Goal: Information Seeking & Learning: Learn about a topic

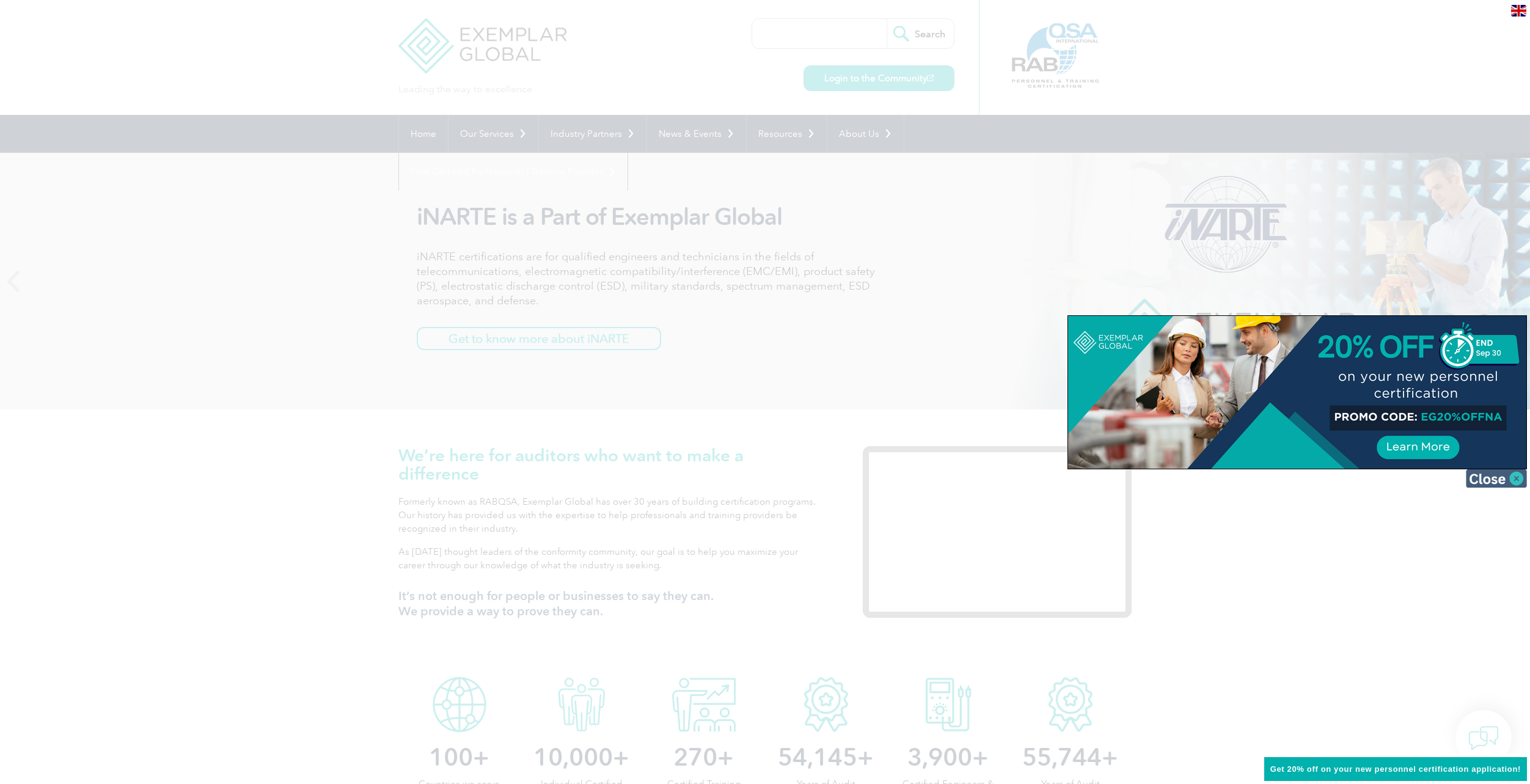
click at [1513, 475] on img at bounding box center [1496, 479] width 61 height 19
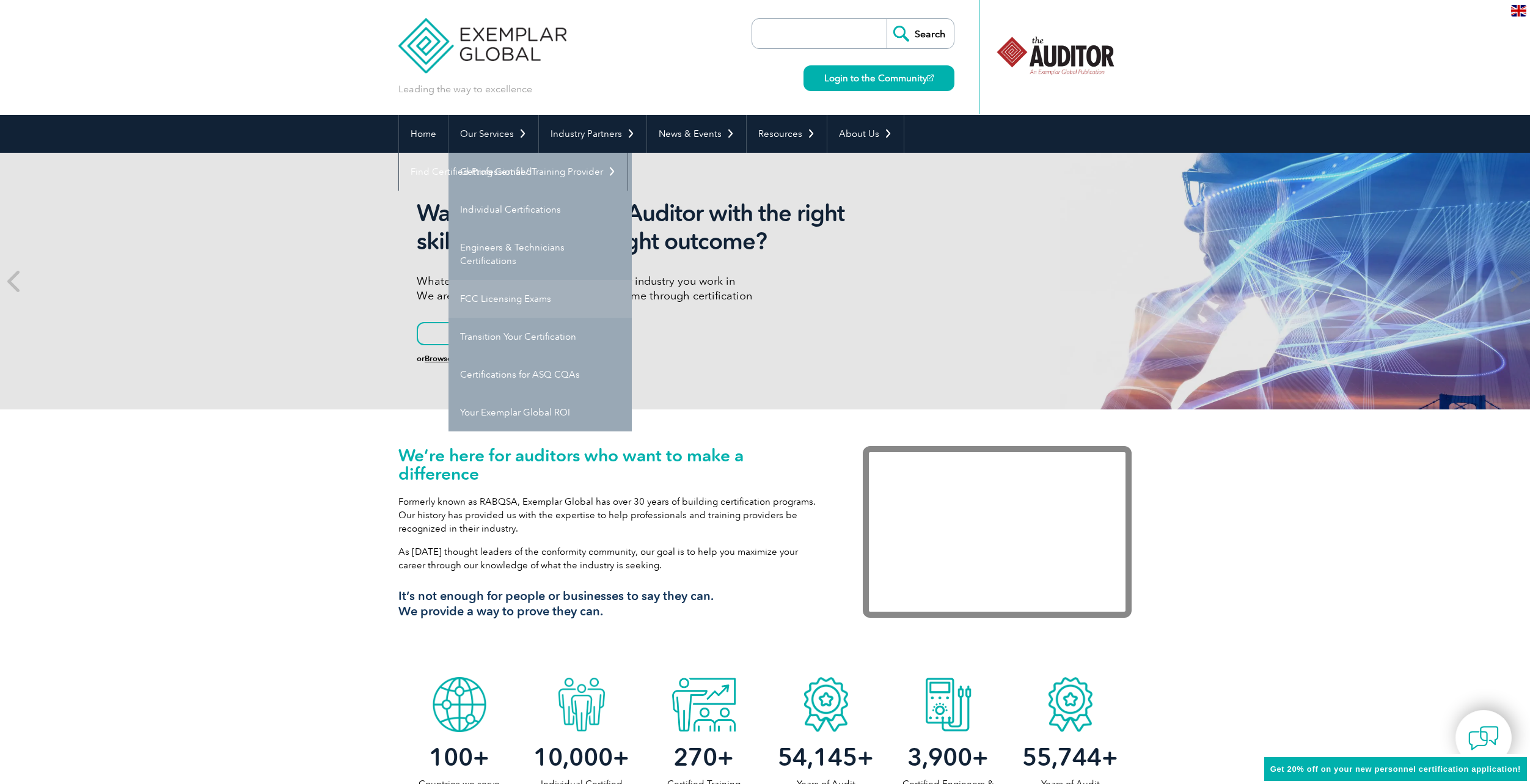
click at [529, 300] on link "FCC Licensing Exams" at bounding box center [540, 298] width 183 height 38
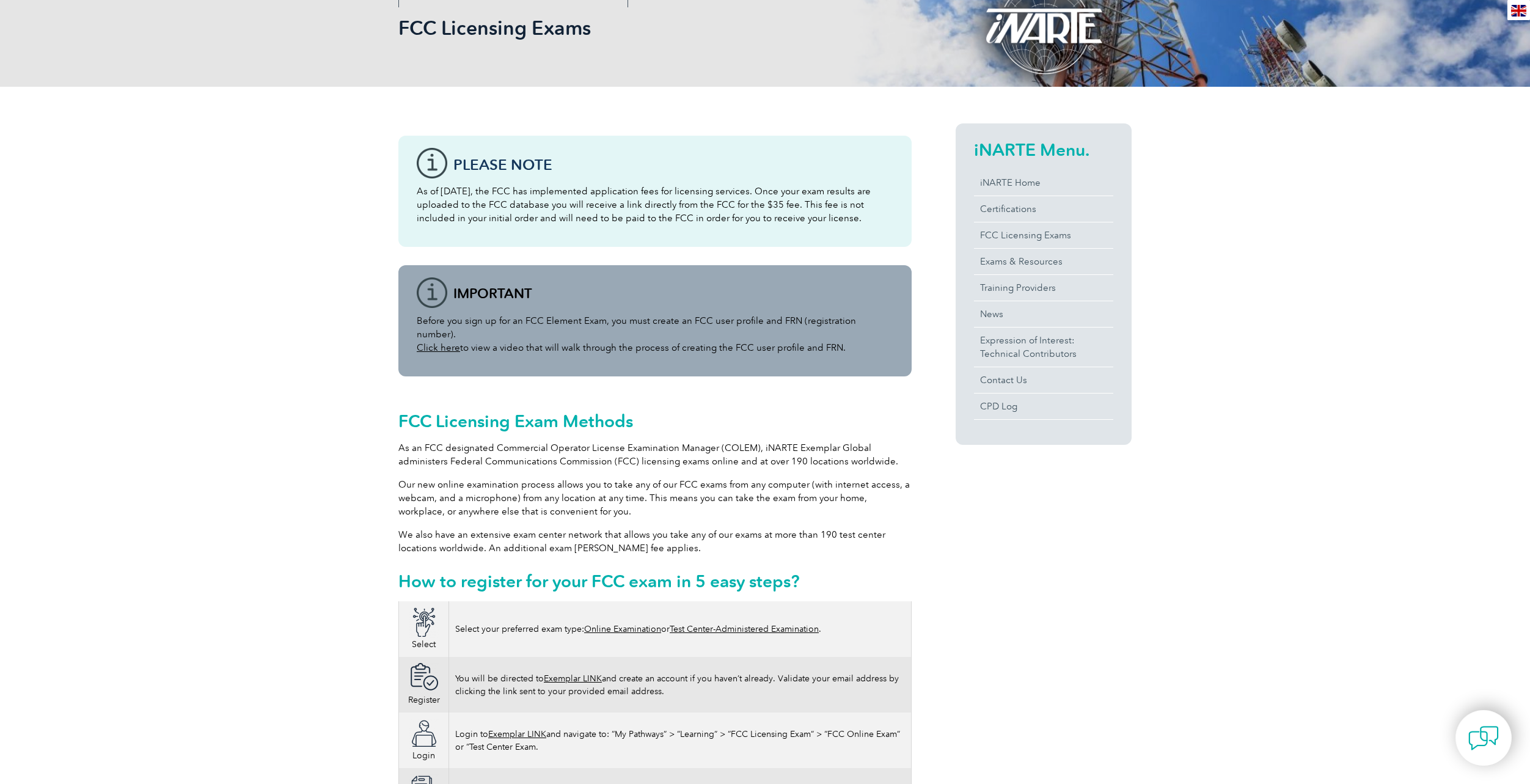
scroll to position [244, 0]
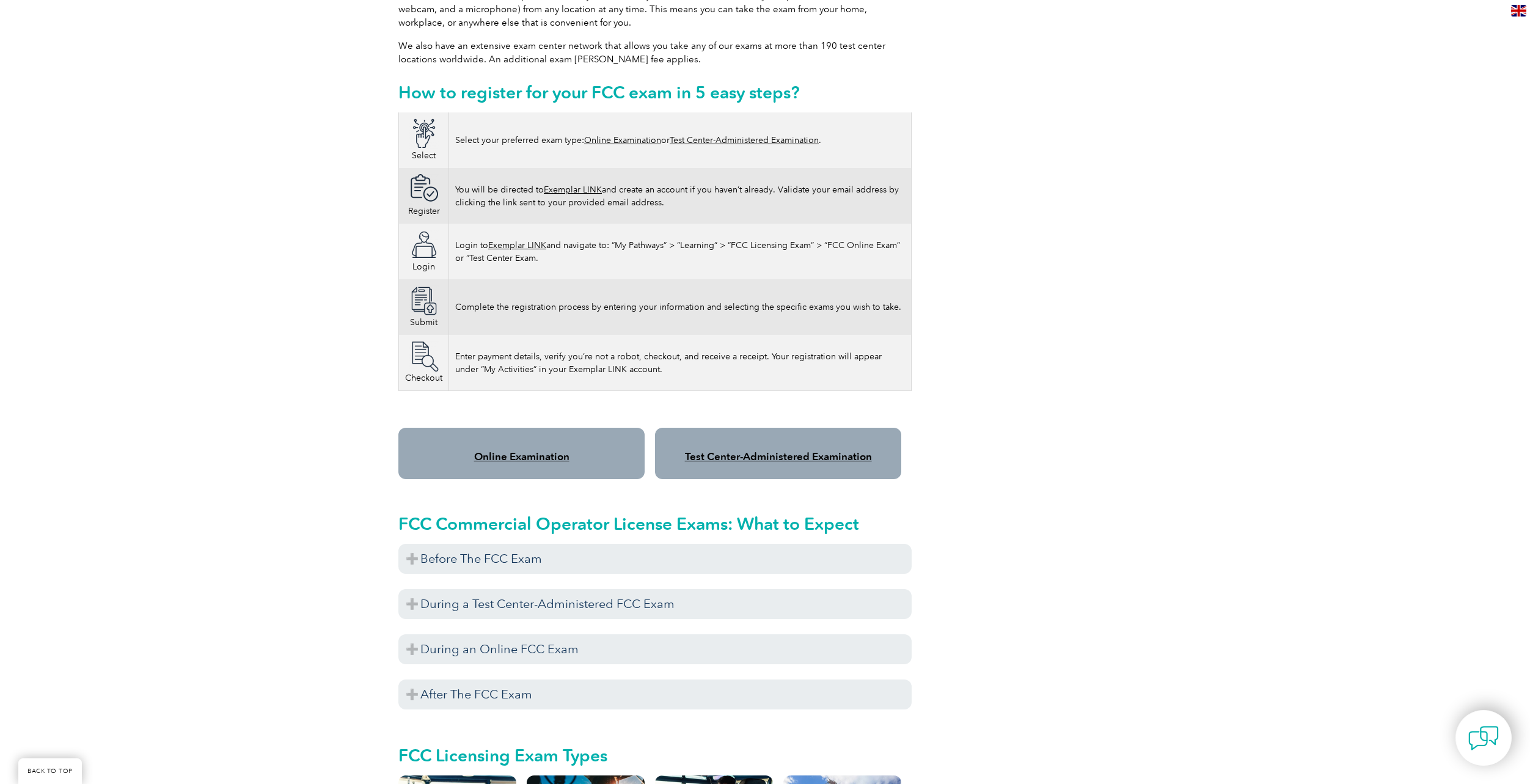
scroll to position [916, 0]
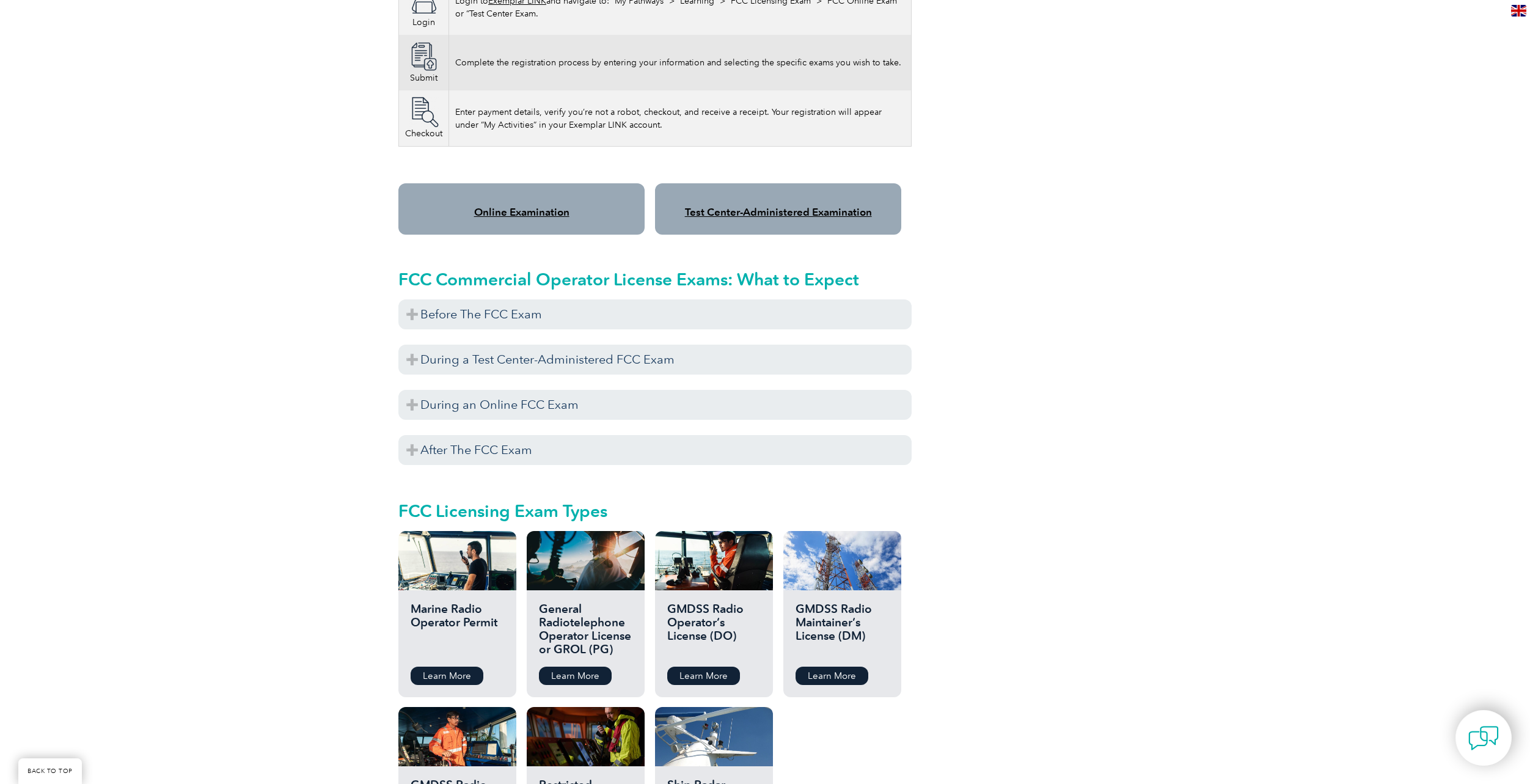
click at [325, 509] on div "Please note As of [DATE], the FCC has implemented application fees for licensin…" at bounding box center [765, 235] width 1530 height 1764
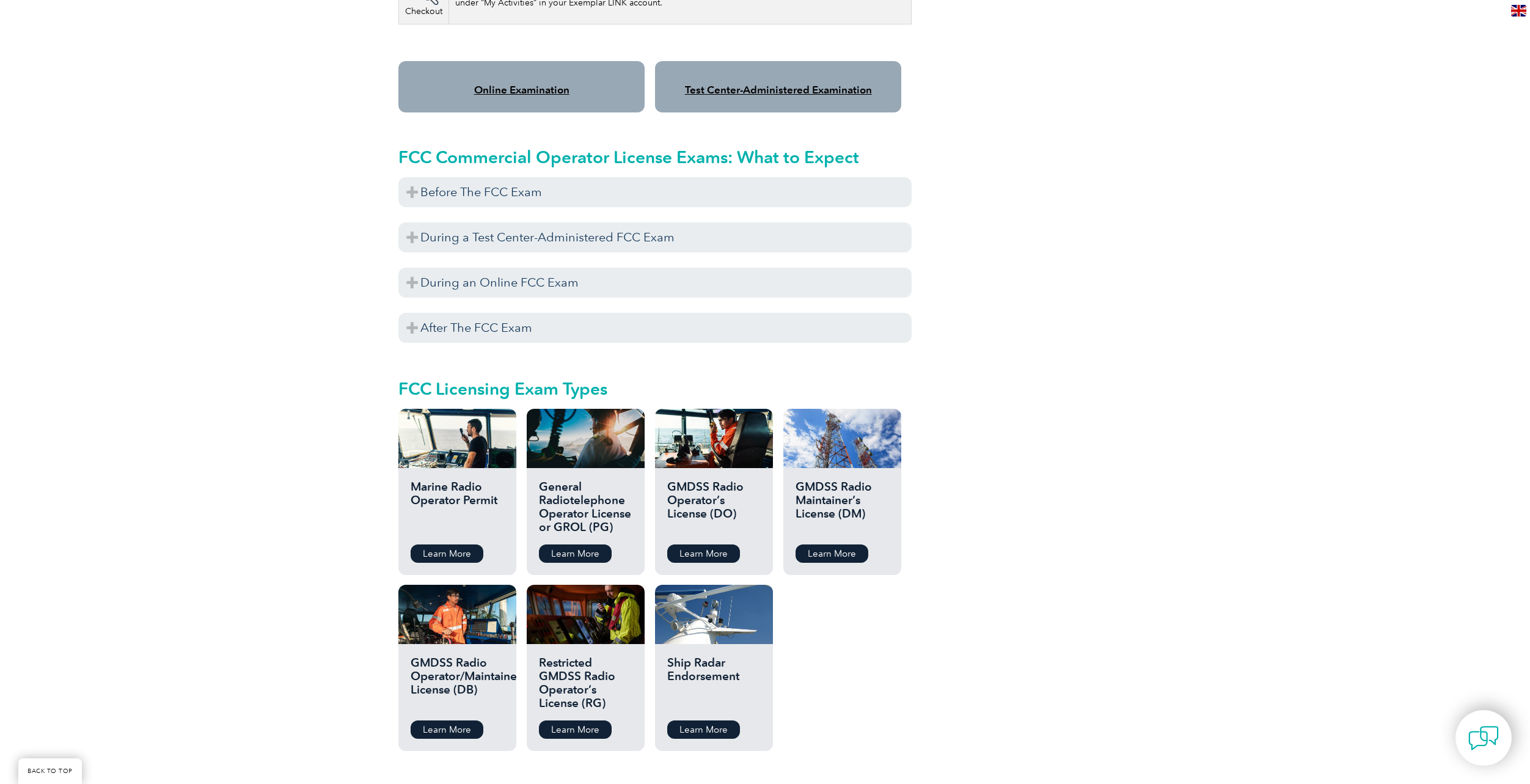
click at [308, 514] on div "Please note As of [DATE], the FCC has implemented application fees for licensin…" at bounding box center [765, 114] width 1530 height 1764
click at [303, 509] on div "Please note As of [DATE], the FCC has implemented application fees for licensin…" at bounding box center [765, 114] width 1530 height 1764
click at [212, 492] on div "Please note As of [DATE], the FCC has implemented application fees for licensin…" at bounding box center [765, 114] width 1530 height 1764
click at [187, 459] on div "Please note As of [DATE], the FCC has implemented application fees for licensin…" at bounding box center [765, 114] width 1530 height 1764
click at [230, 481] on div "Please note As of [DATE], the FCC has implemented application fees for licensin…" at bounding box center [765, 114] width 1530 height 1764
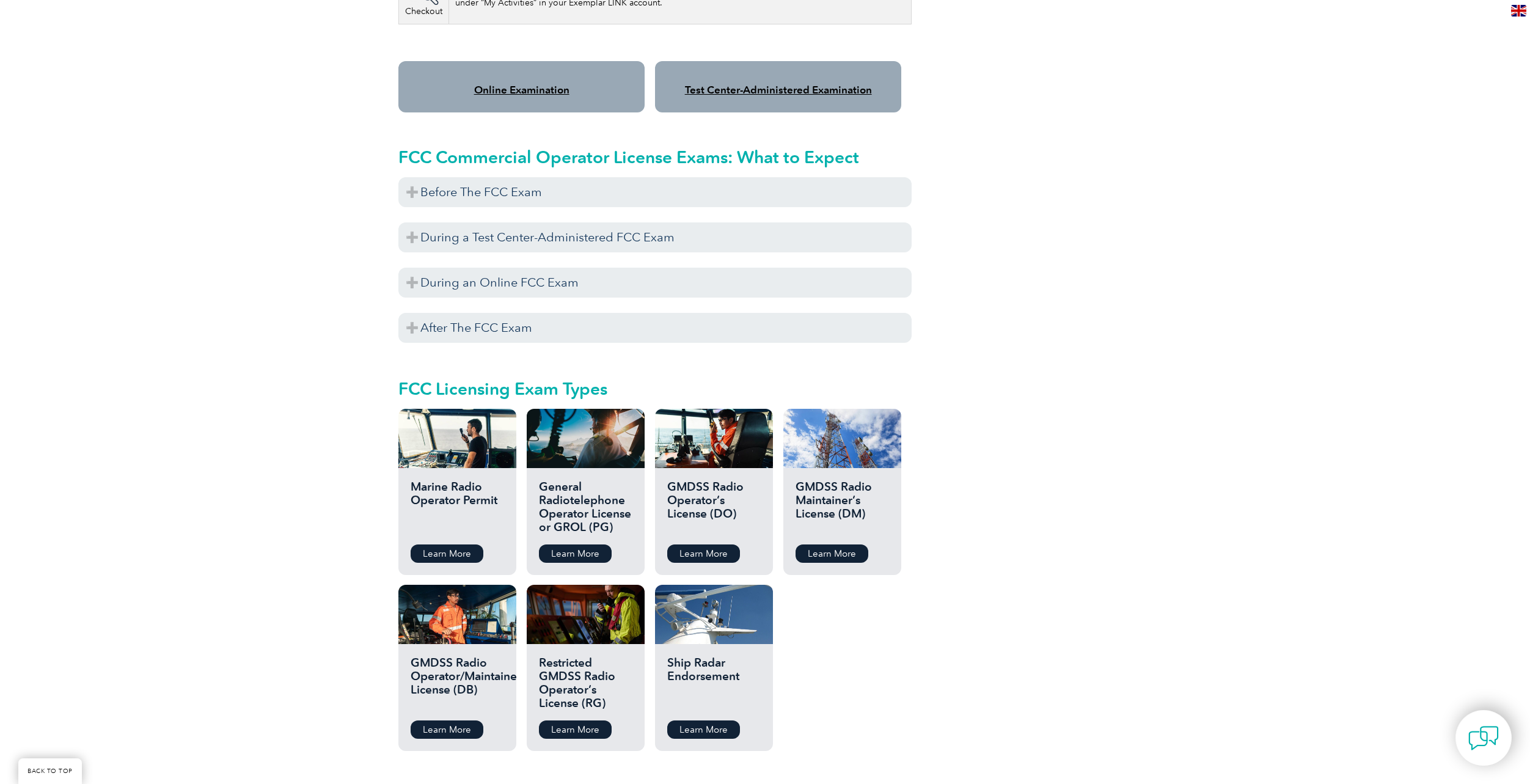
click at [271, 485] on div "Please note As of [DATE], the FCC has implemented application fees for licensin…" at bounding box center [765, 114] width 1530 height 1764
